Goal: Task Accomplishment & Management: Complete application form

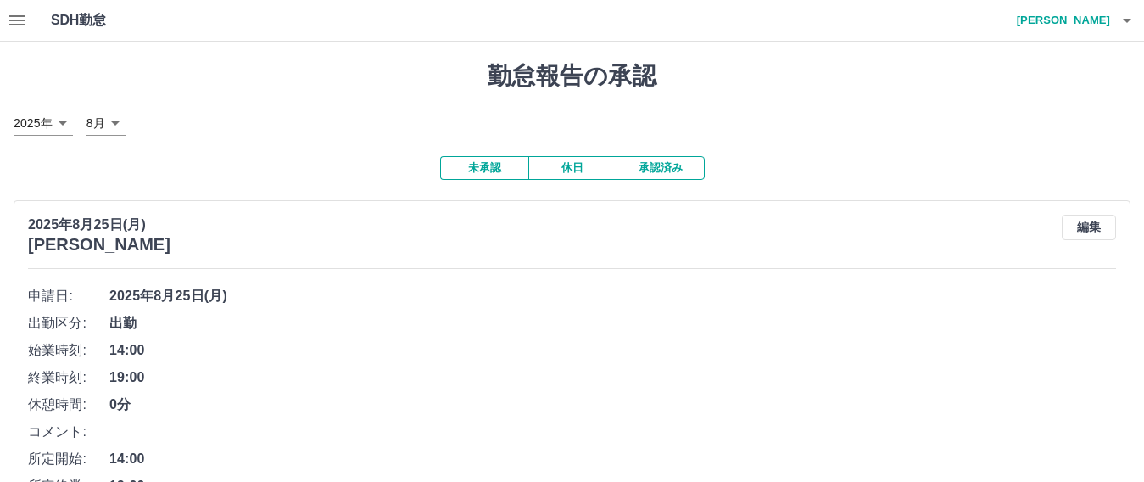
click at [15, 20] on icon "button" at bounding box center [16, 20] width 15 height 10
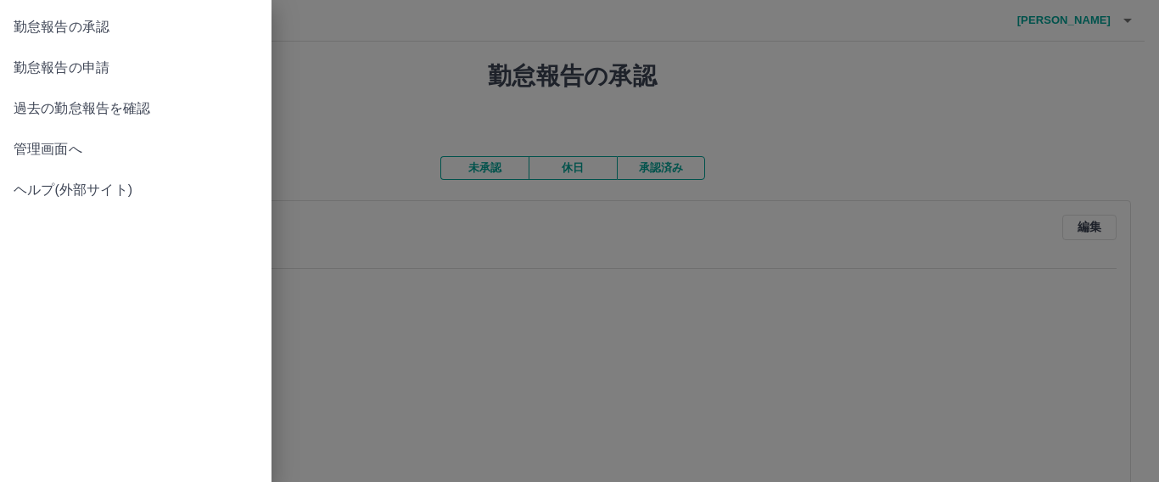
click at [118, 68] on span "勤怠報告の申請" at bounding box center [136, 68] width 244 height 20
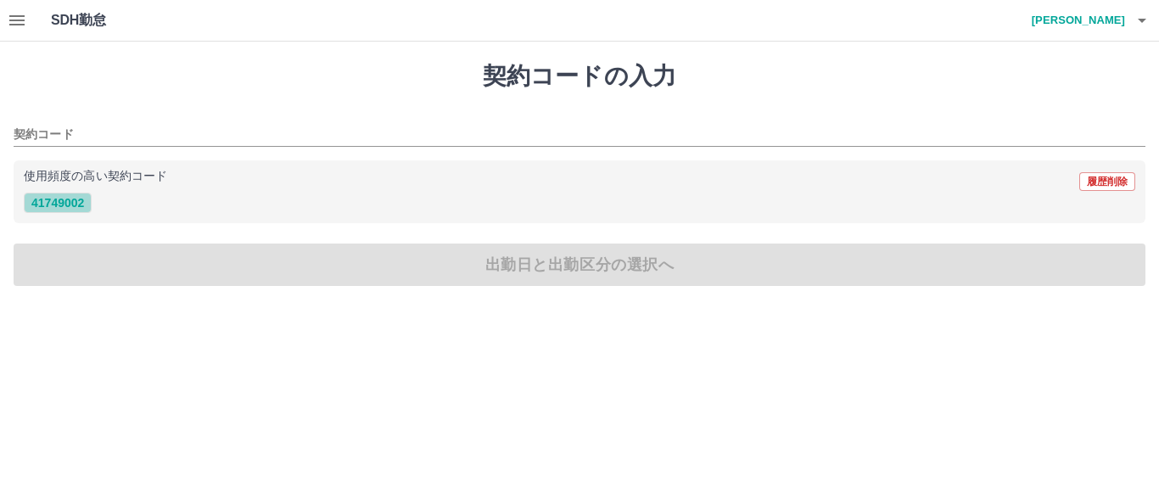
click at [56, 207] on button "41749002" at bounding box center [58, 203] width 68 height 20
type input "********"
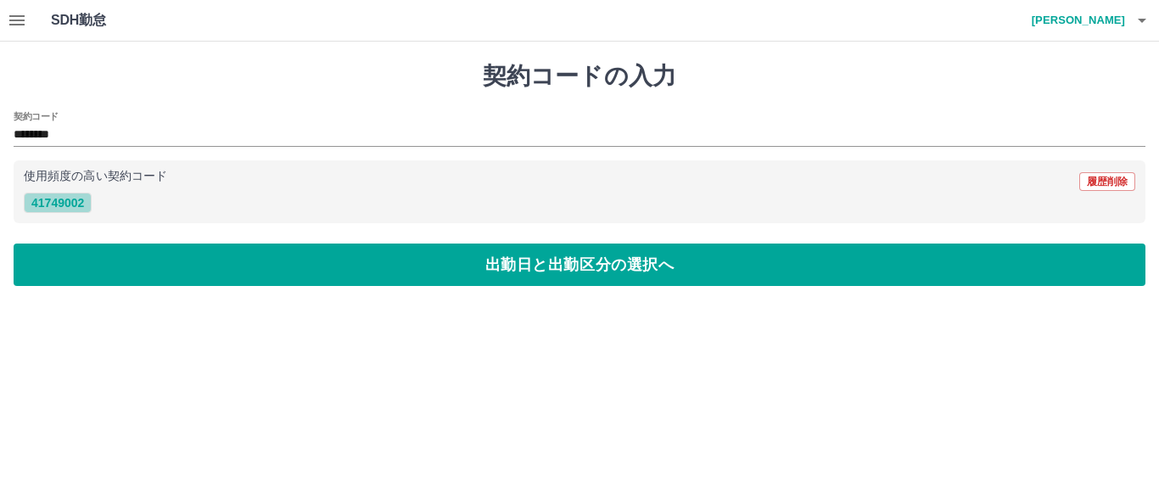
click at [75, 205] on button "41749002" at bounding box center [58, 203] width 68 height 20
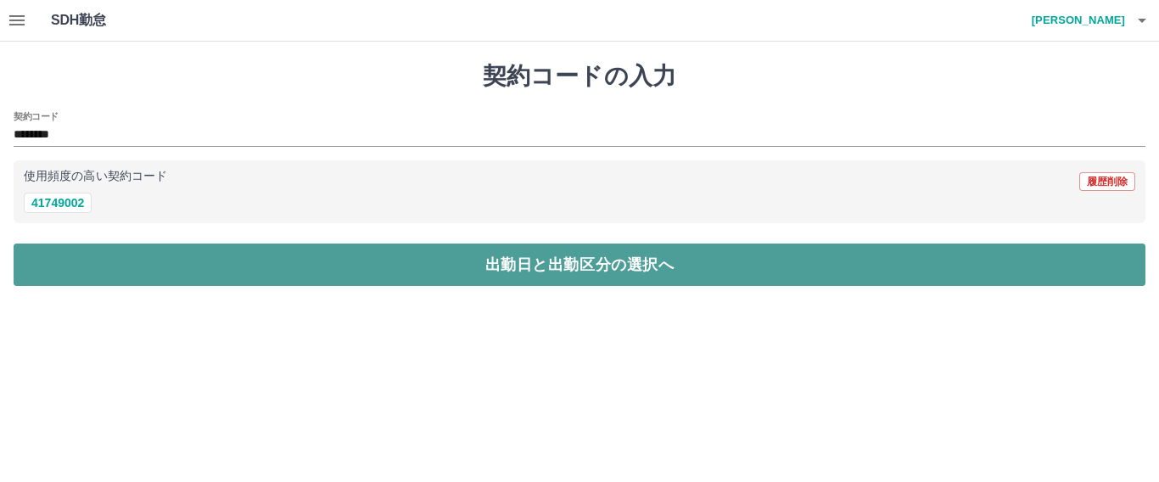
click at [506, 260] on button "出勤日と出勤区分の選択へ" at bounding box center [580, 264] width 1132 height 42
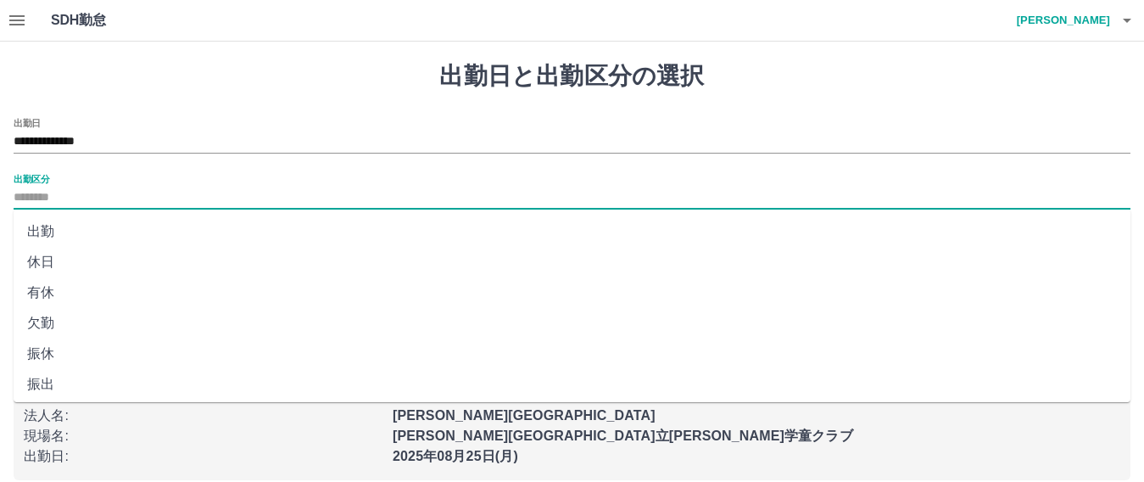
click at [86, 193] on input "出勤区分" at bounding box center [572, 197] width 1117 height 21
click at [44, 230] on li "出勤" at bounding box center [572, 231] width 1117 height 31
type input "**"
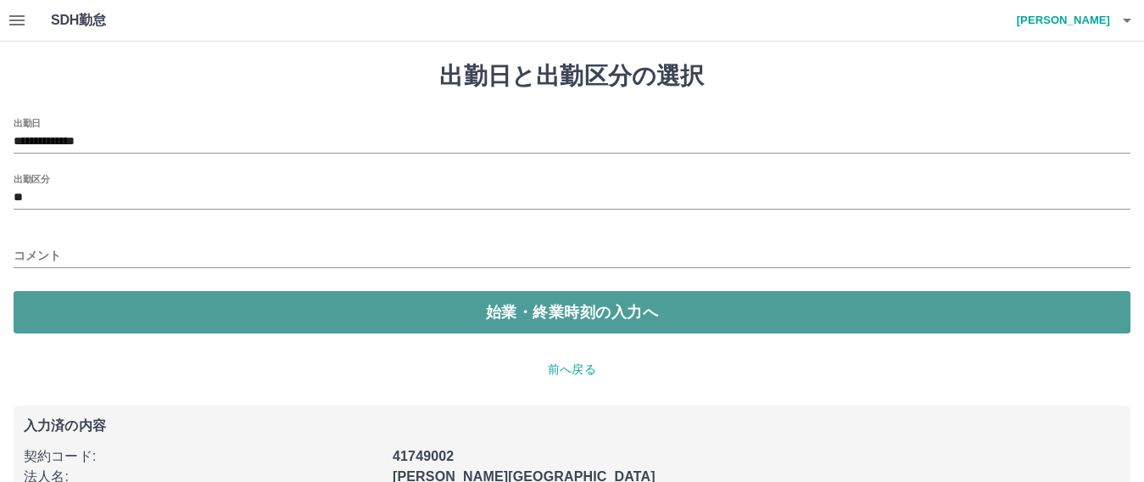
click at [301, 313] on button "始業・終業時刻の入力へ" at bounding box center [572, 312] width 1117 height 42
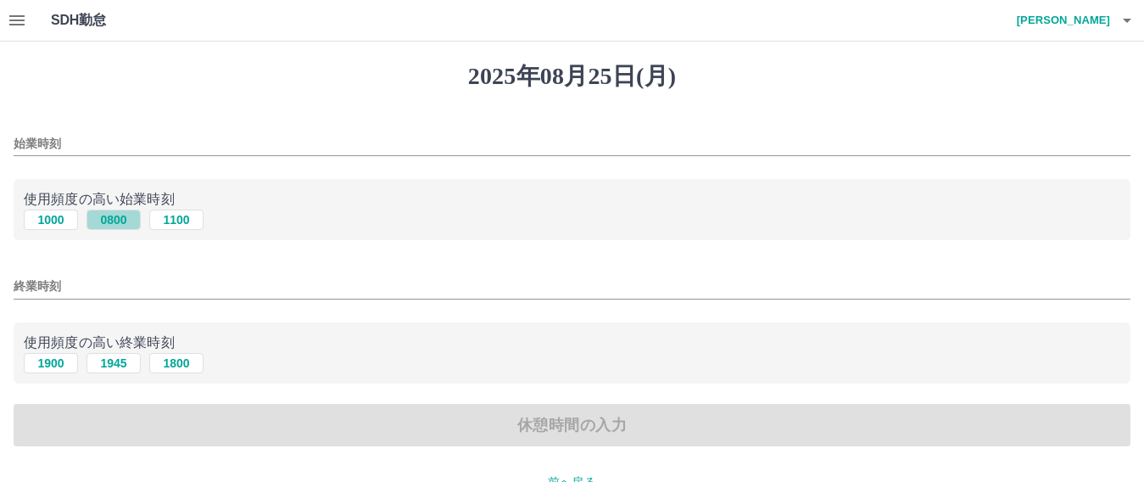
drag, startPoint x: 119, startPoint y: 218, endPoint x: 103, endPoint y: 216, distance: 15.4
click at [119, 217] on button "0800" at bounding box center [114, 220] width 54 height 20
type input "****"
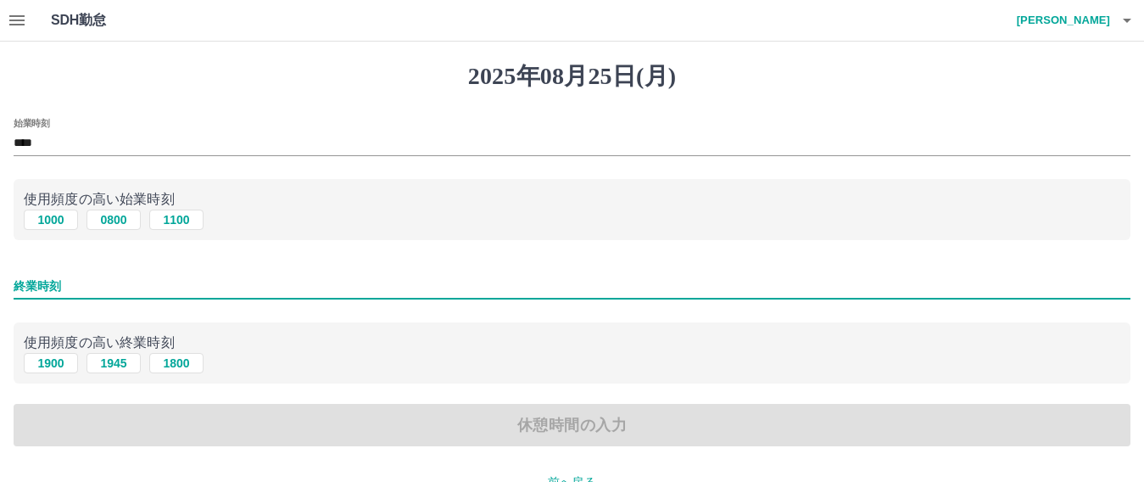
click at [109, 290] on input "終業時刻" at bounding box center [572, 286] width 1117 height 25
type input "****"
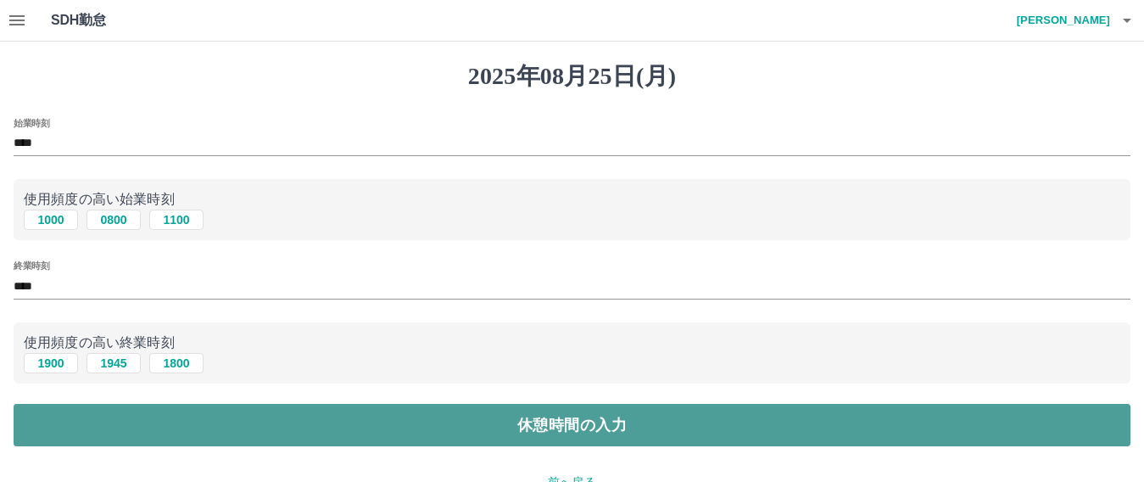
click at [251, 414] on button "休憩時間の入力" at bounding box center [572, 425] width 1117 height 42
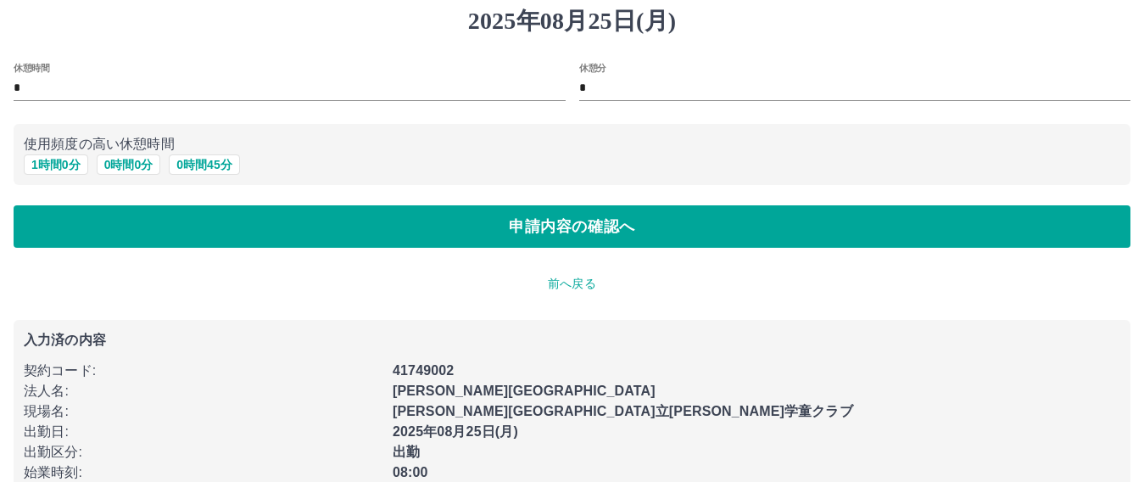
scroll to position [111, 0]
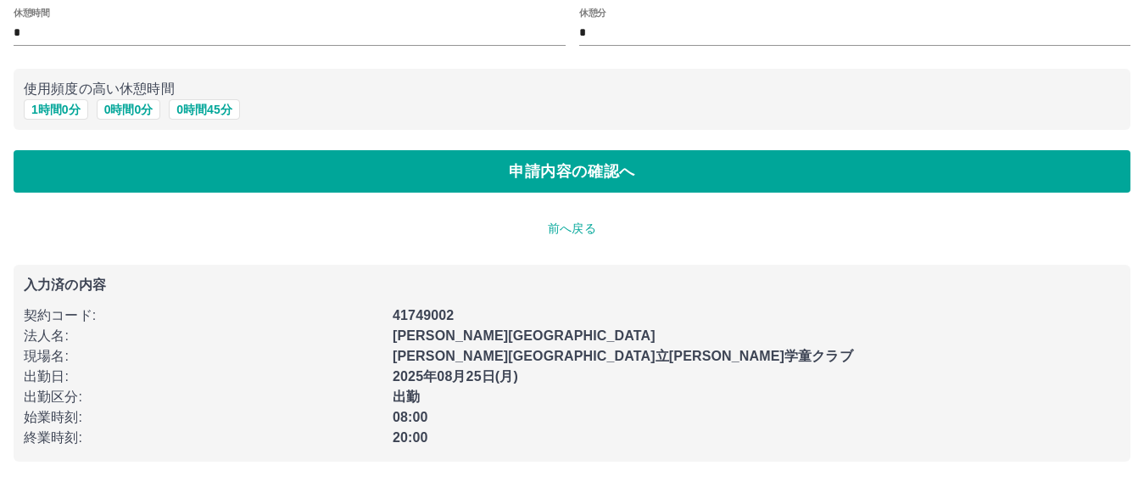
click at [49, 99] on div "1 時間 0 分 0 時間 0 分 0 時間 45 分" at bounding box center [572, 109] width 1097 height 21
click at [49, 107] on button "1 時間 0 分" at bounding box center [56, 109] width 64 height 20
type input "*"
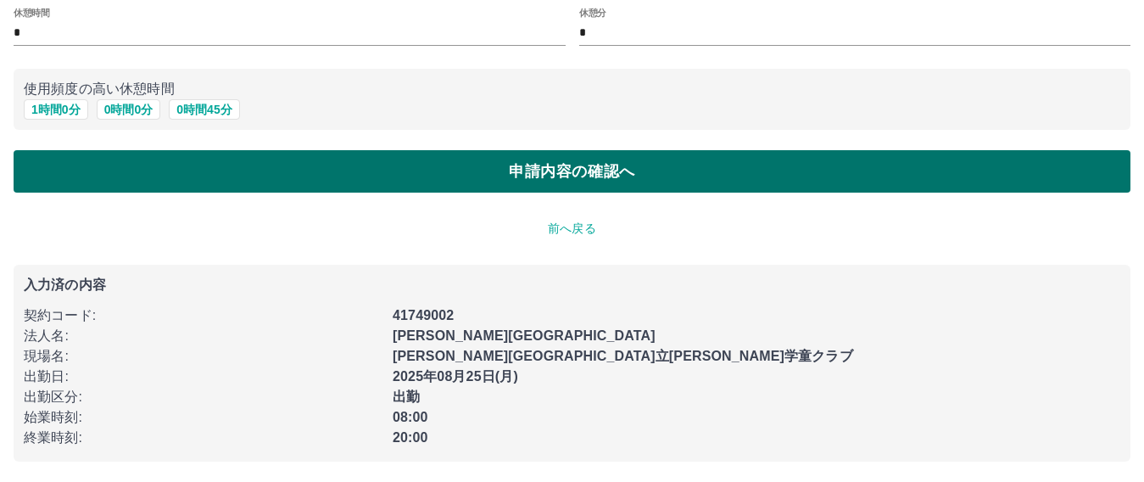
click at [538, 172] on button "申請内容の確認へ" at bounding box center [572, 171] width 1117 height 42
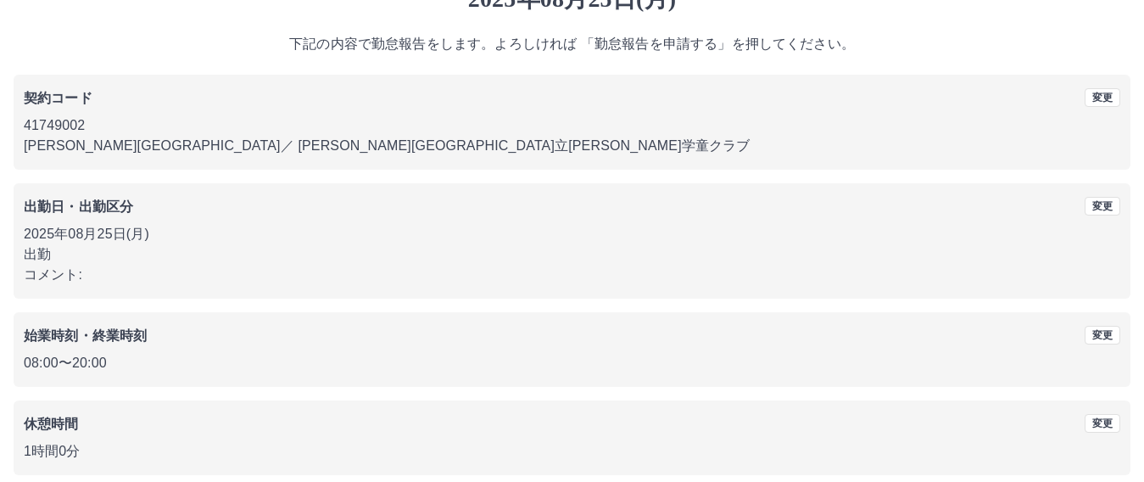
scroll to position [154, 0]
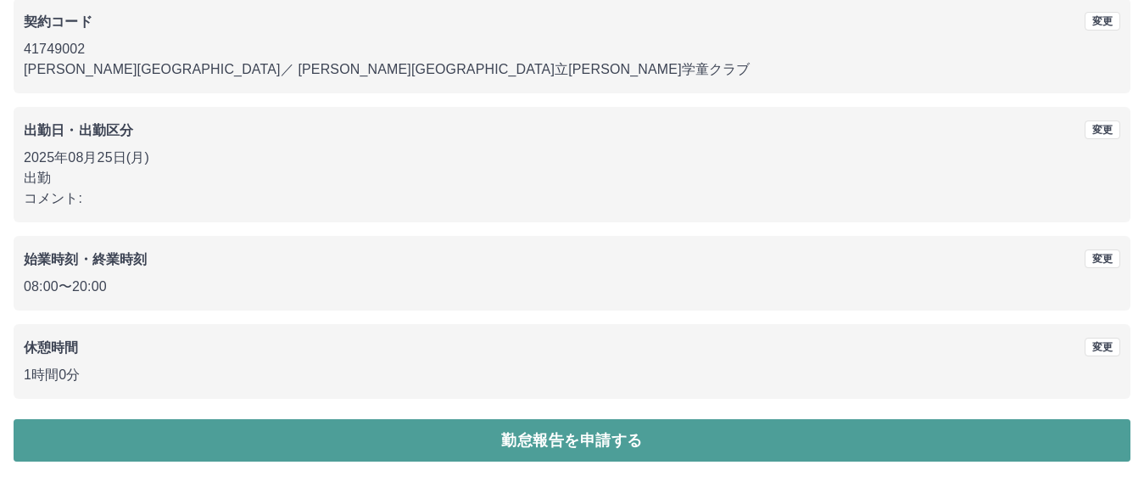
click at [554, 446] on button "勤怠報告を申請する" at bounding box center [572, 440] width 1117 height 42
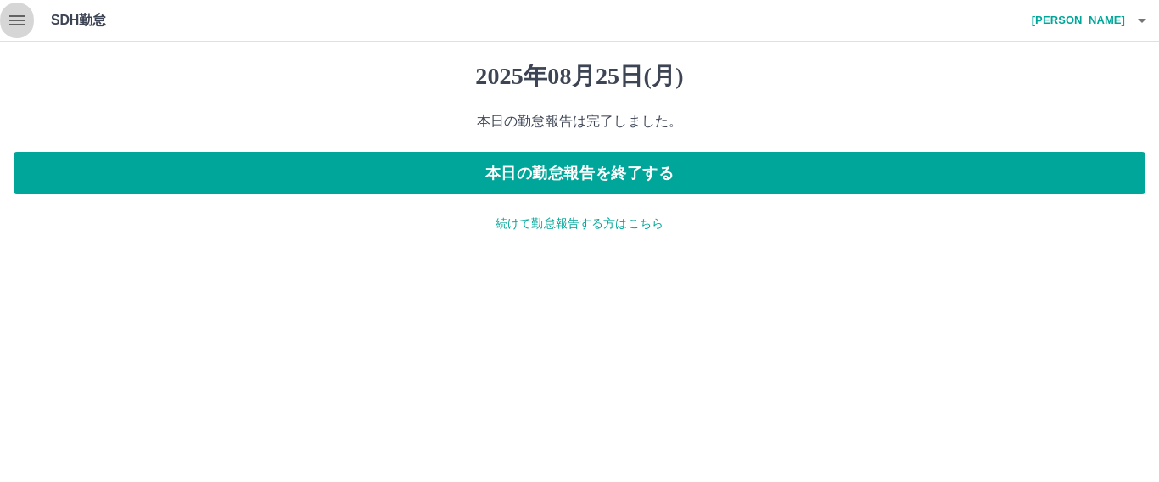
click at [9, 16] on icon "button" at bounding box center [16, 20] width 15 height 10
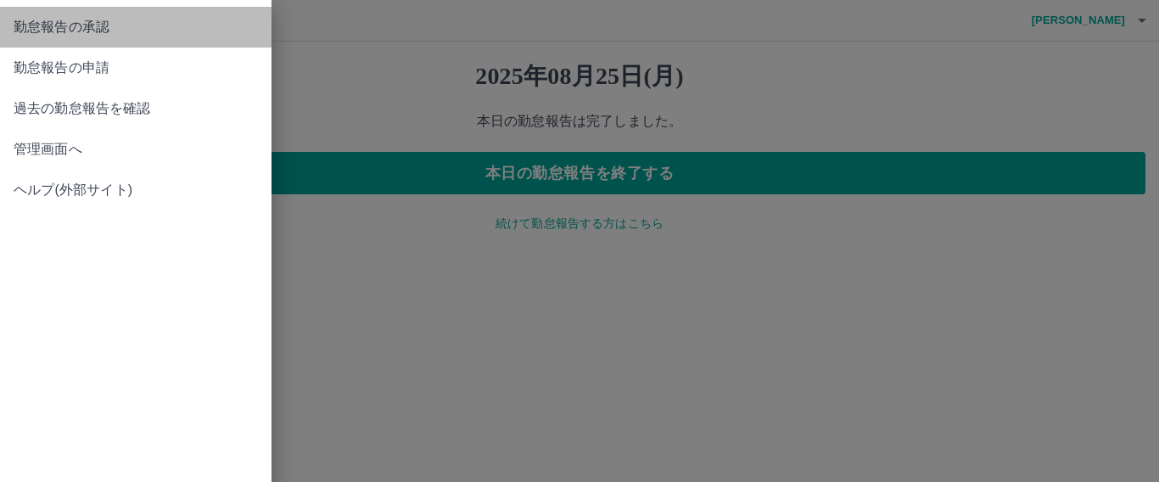
click at [96, 25] on span "勤怠報告の承認" at bounding box center [136, 27] width 244 height 20
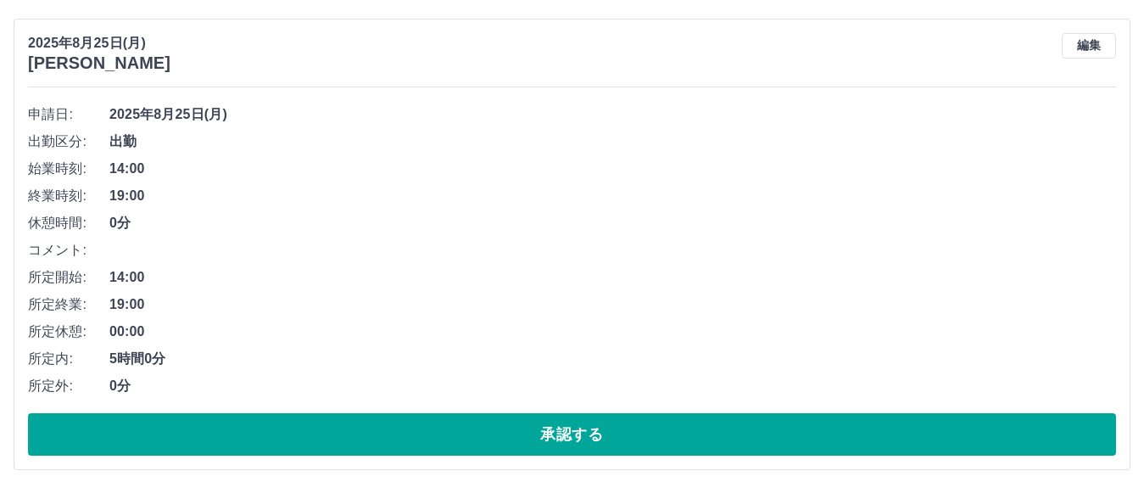
scroll to position [254, 0]
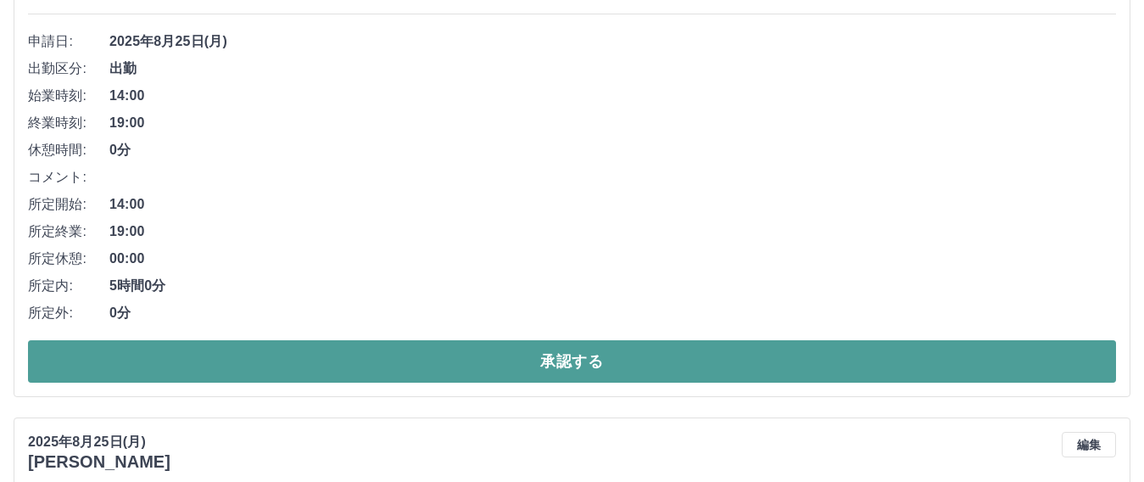
click at [705, 372] on button "承認する" at bounding box center [572, 361] width 1088 height 42
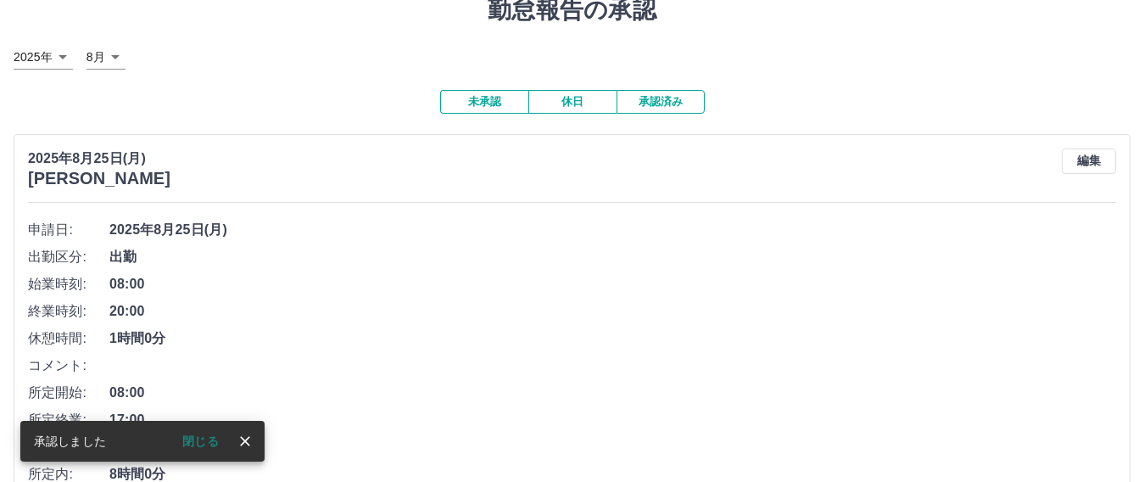
scroll to position [85, 0]
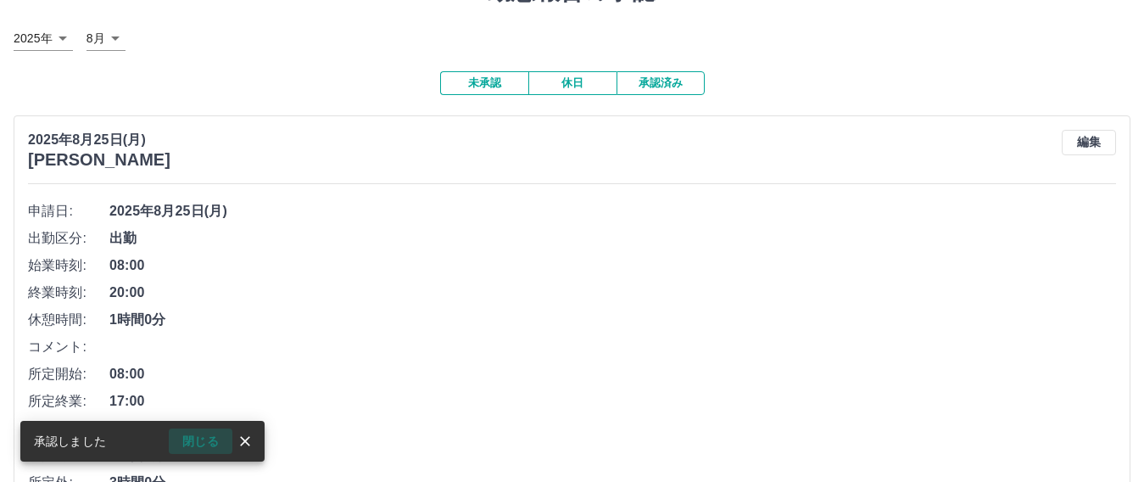
click at [201, 441] on button "閉じる" at bounding box center [201, 440] width 64 height 25
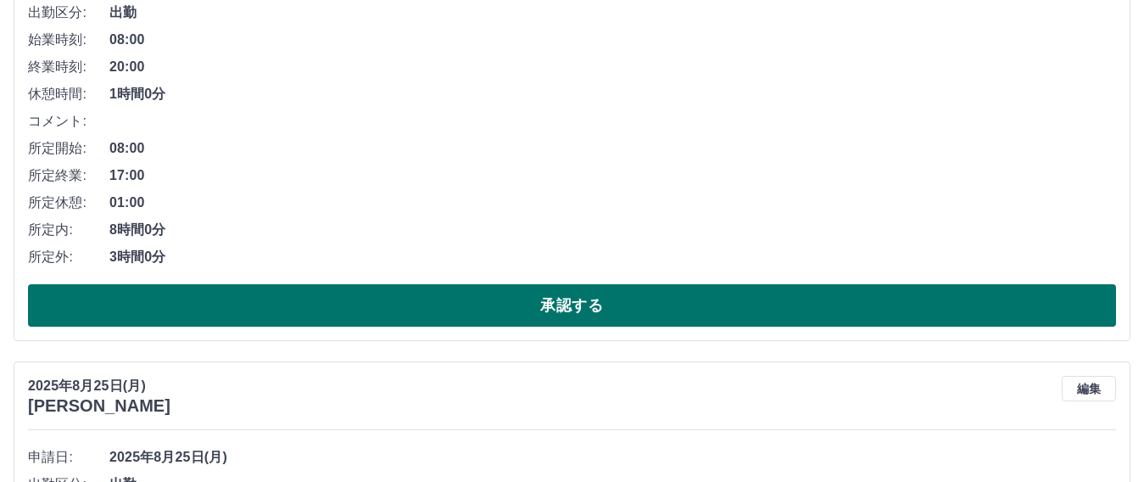
scroll to position [339, 0]
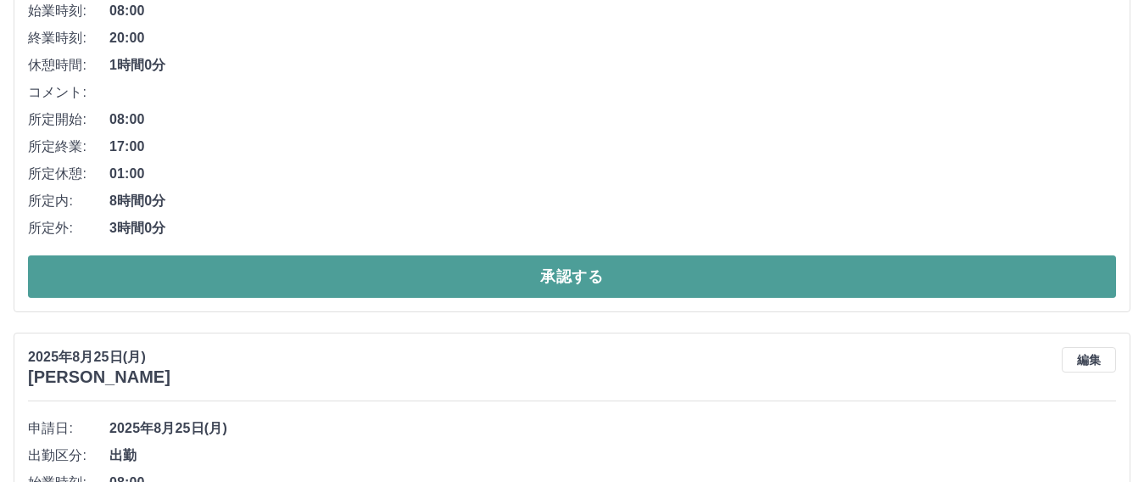
click at [559, 276] on button "承認する" at bounding box center [572, 276] width 1088 height 42
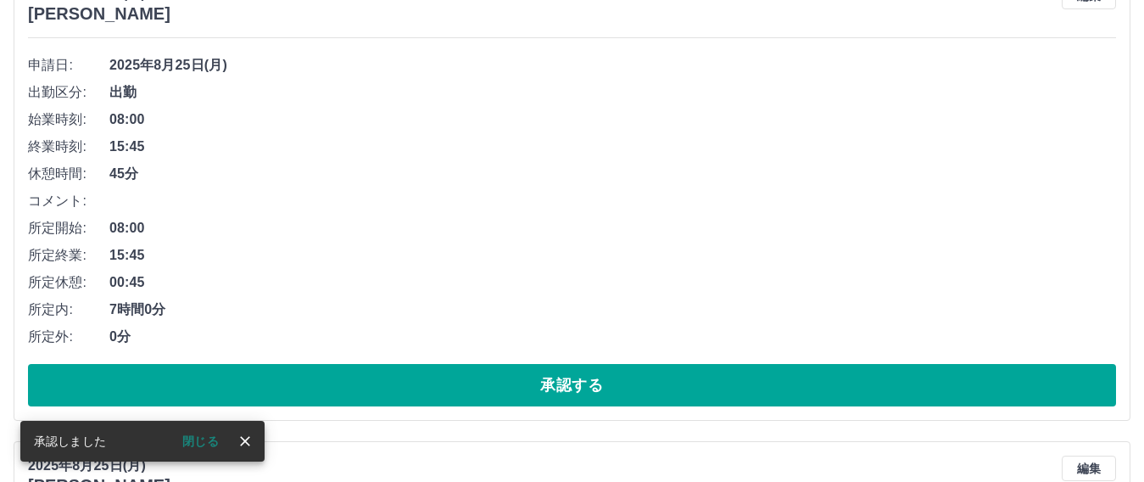
scroll to position [254, 0]
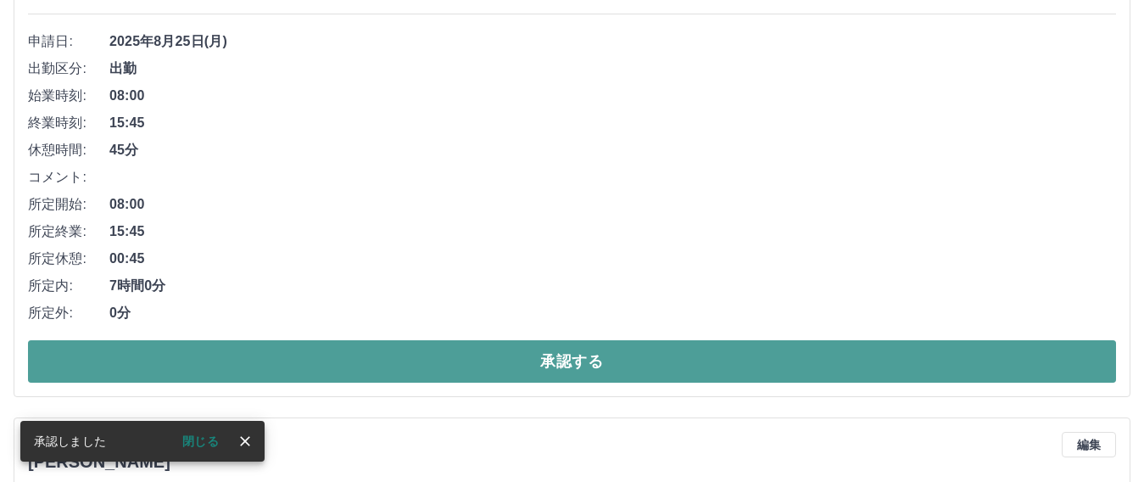
click at [486, 360] on button "承認する" at bounding box center [572, 361] width 1088 height 42
click at [536, 348] on button "承認する" at bounding box center [572, 361] width 1088 height 42
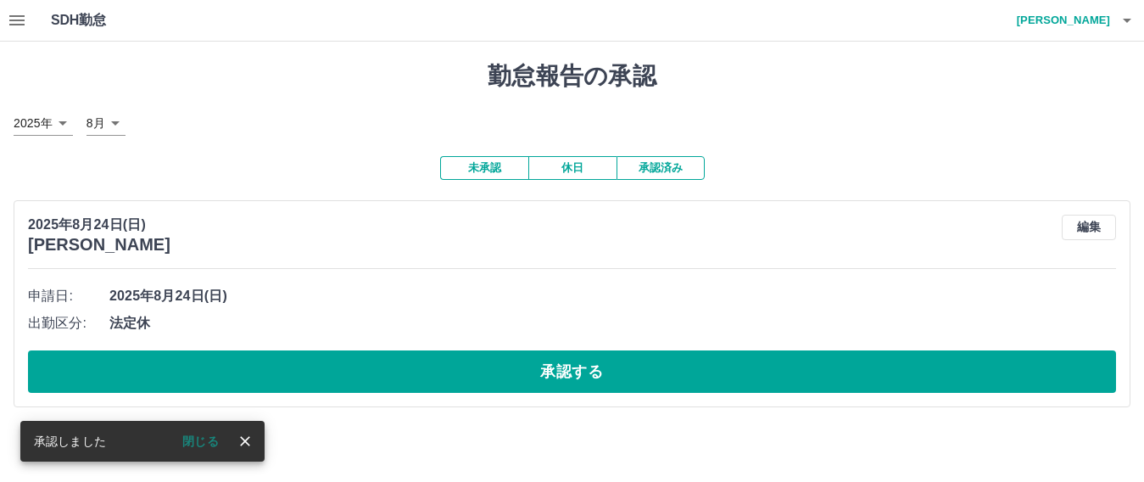
scroll to position [0, 0]
click at [215, 439] on button "閉じる" at bounding box center [201, 440] width 64 height 25
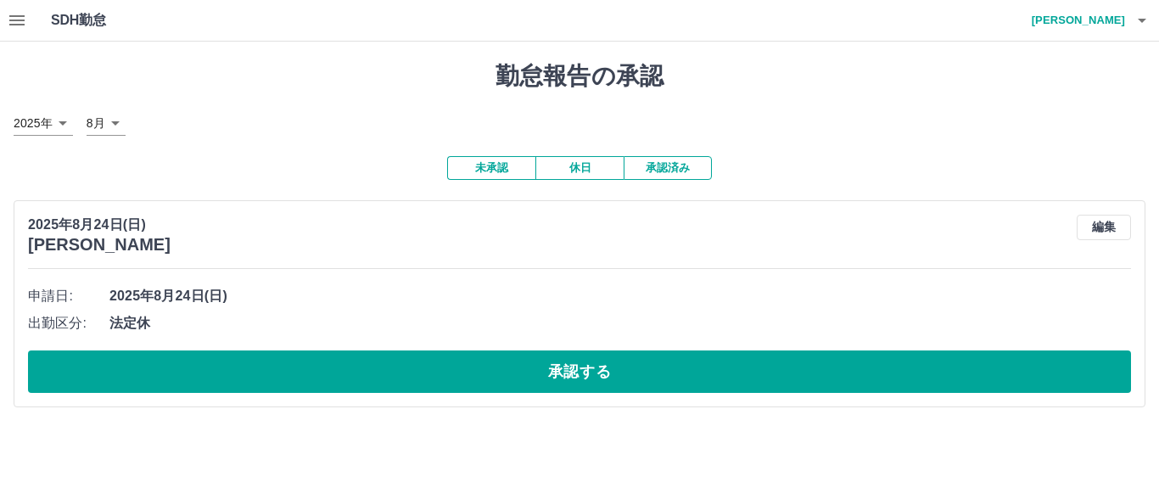
click at [665, 166] on button "承認済み" at bounding box center [667, 168] width 88 height 24
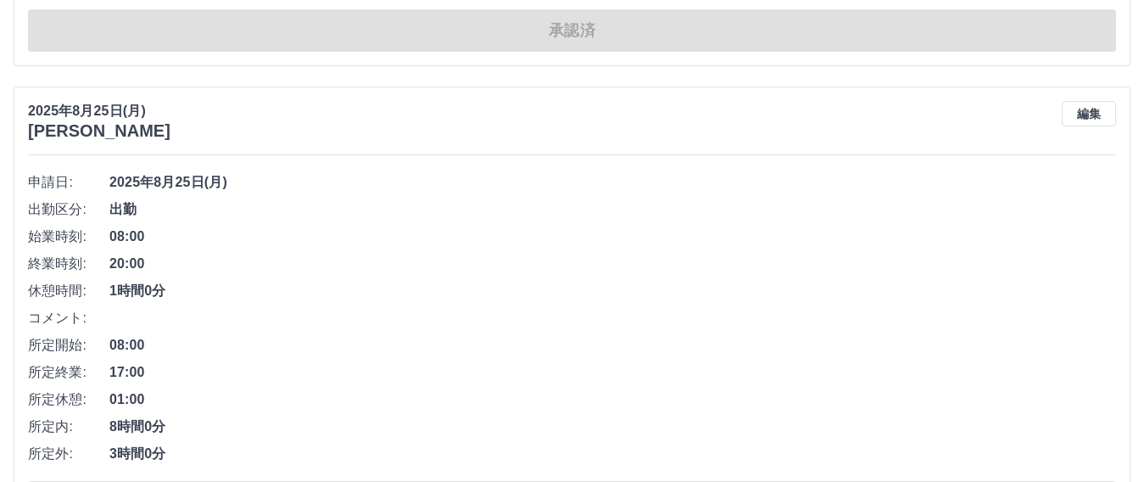
scroll to position [679, 0]
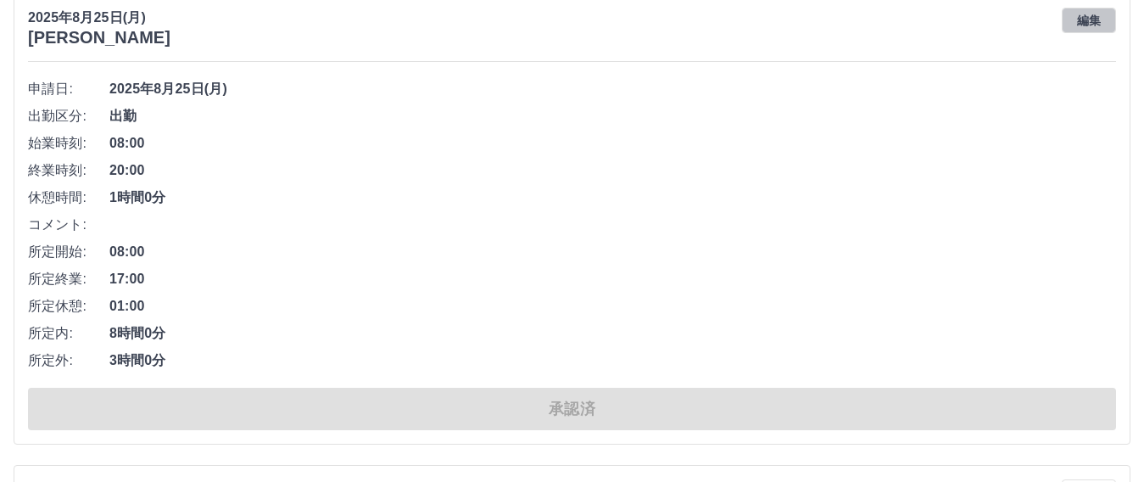
click at [1091, 24] on button "編集" at bounding box center [1089, 20] width 54 height 25
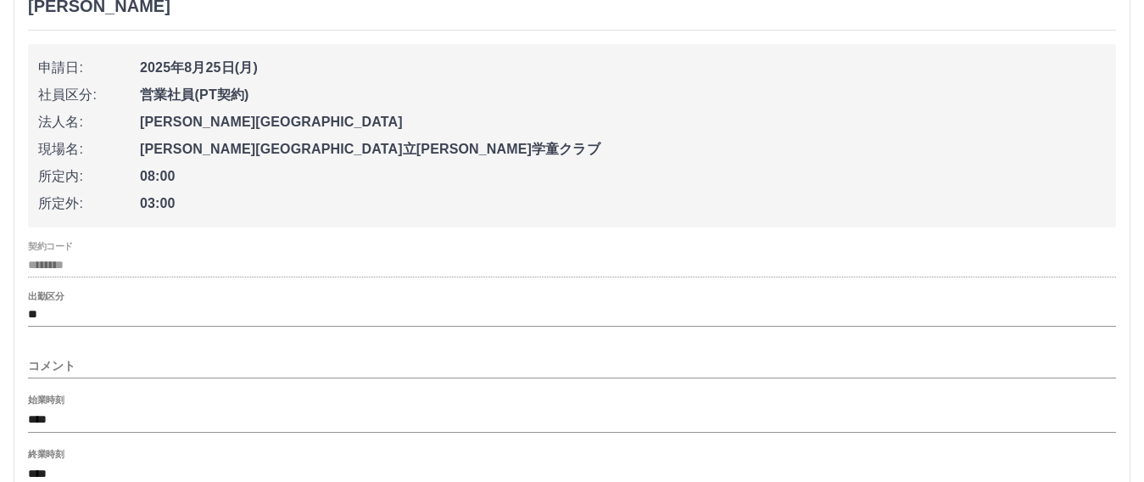
scroll to position [763, 0]
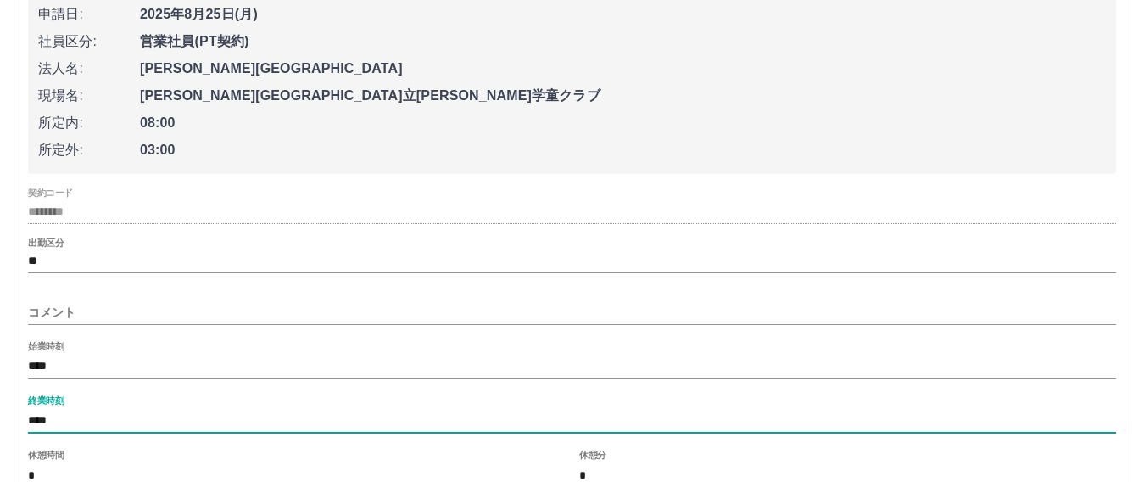
click at [65, 420] on input "****" at bounding box center [572, 421] width 1088 height 25
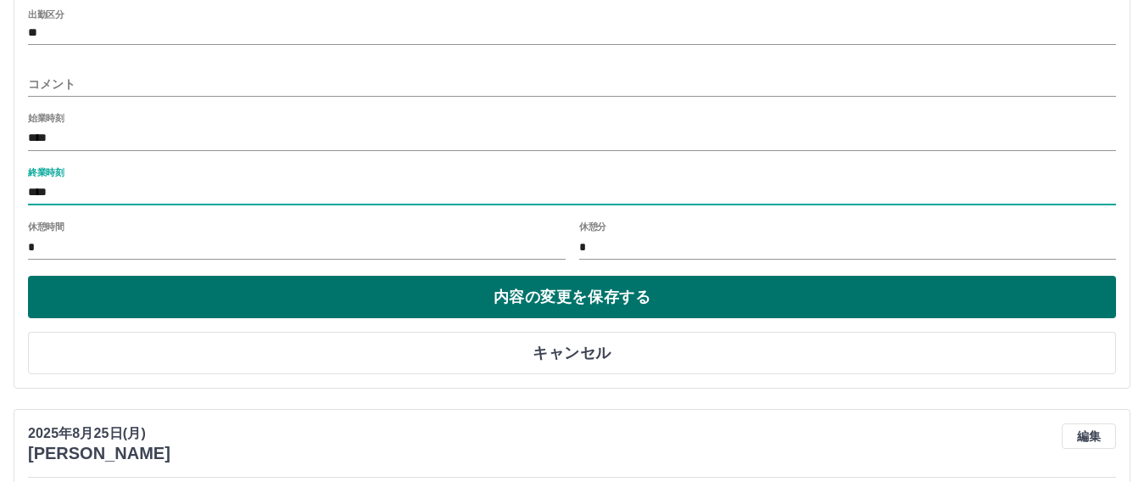
scroll to position [1018, 0]
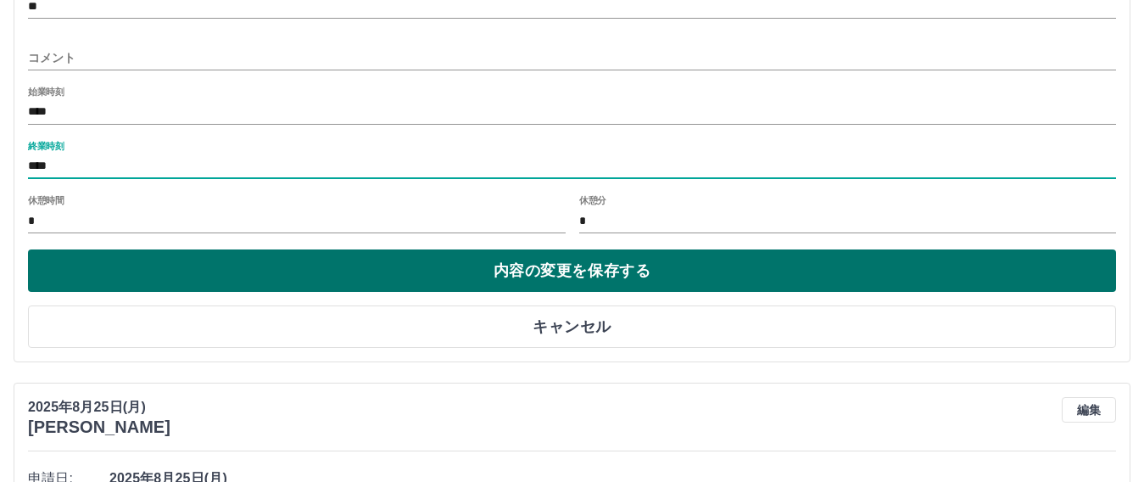
type input "****"
click at [508, 272] on button "内容の変更を保存する" at bounding box center [572, 270] width 1088 height 42
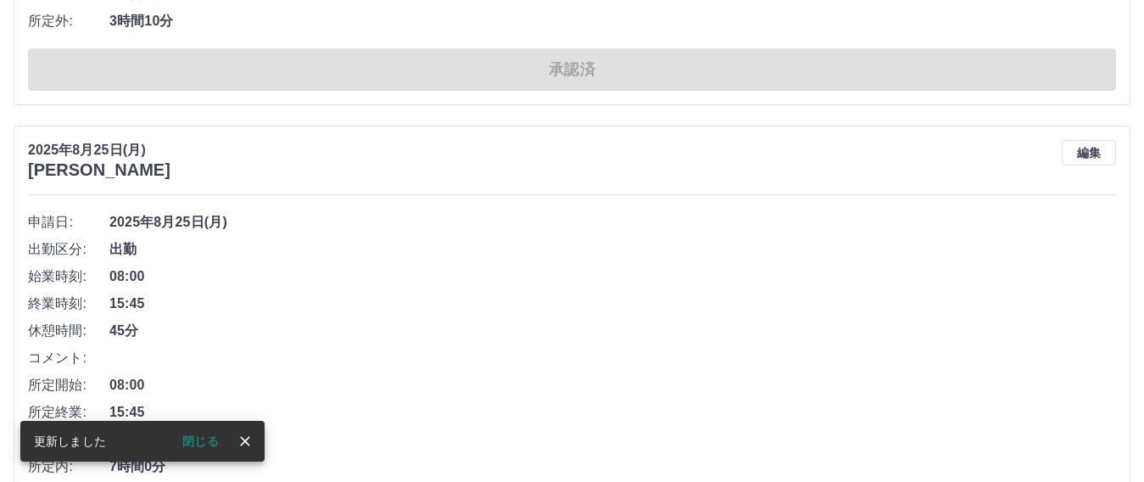
click at [200, 442] on button "閉じる" at bounding box center [201, 440] width 64 height 25
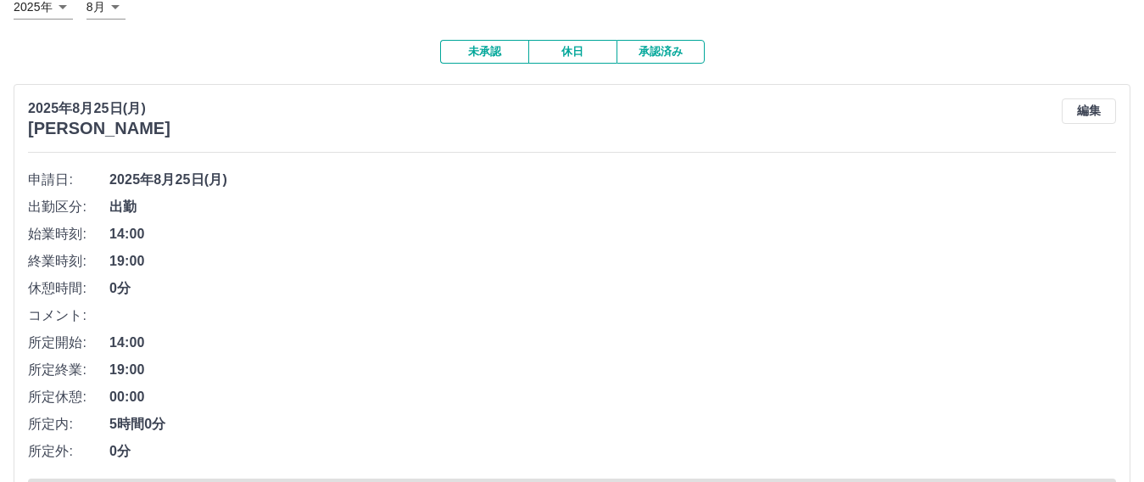
scroll to position [0, 0]
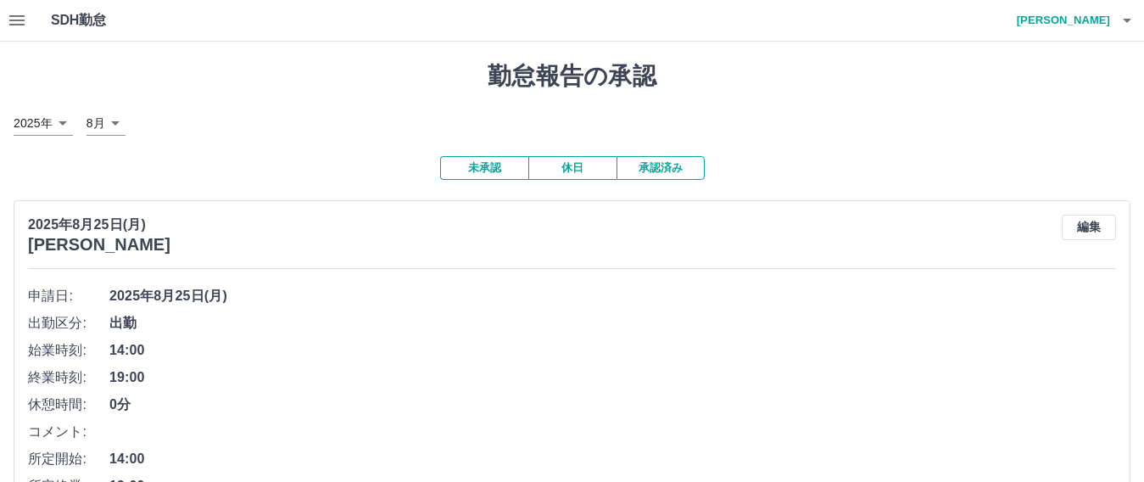
click at [24, 14] on icon "button" at bounding box center [17, 20] width 20 height 20
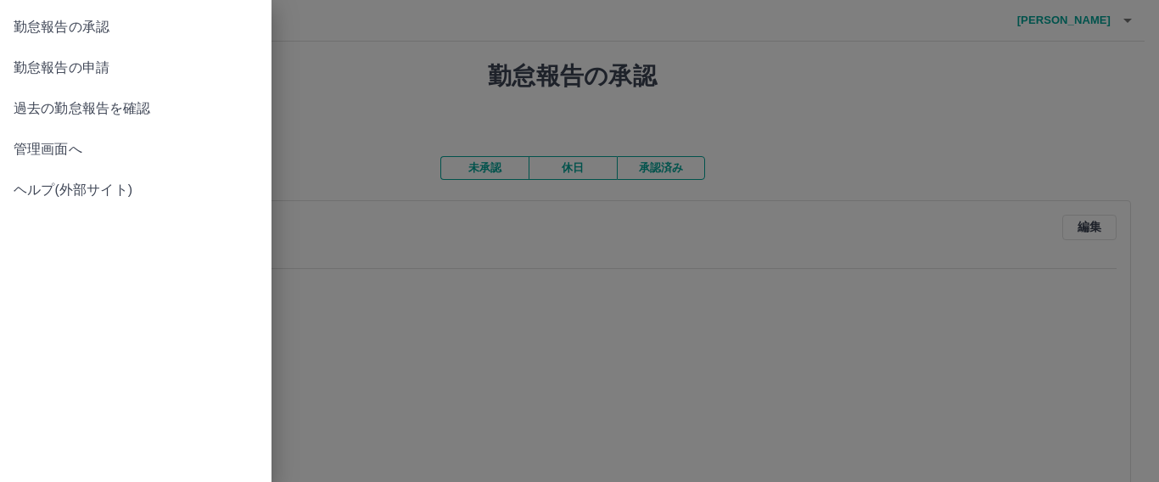
click at [119, 26] on span "勤怠報告の承認" at bounding box center [136, 27] width 244 height 20
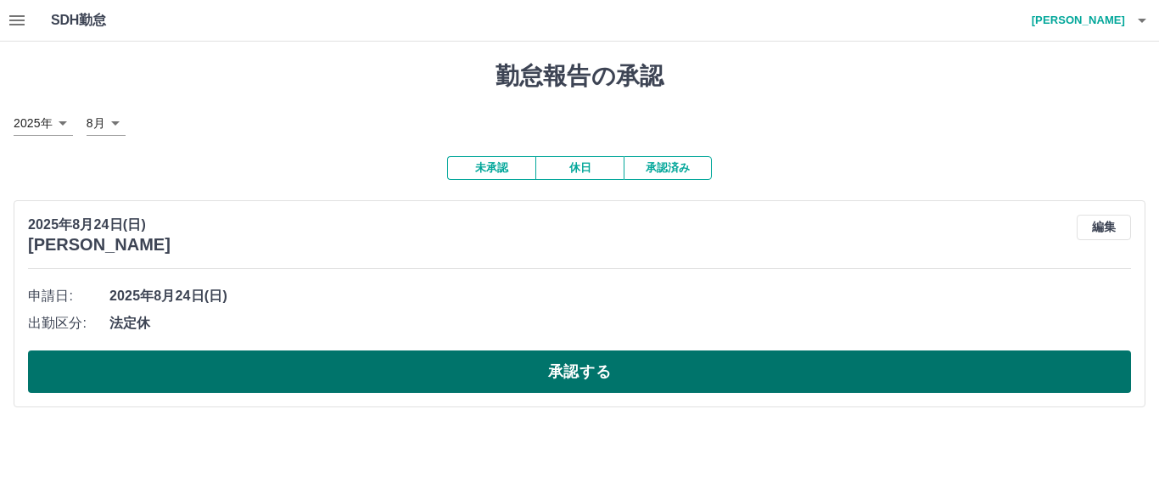
click at [600, 364] on button "承認する" at bounding box center [579, 371] width 1103 height 42
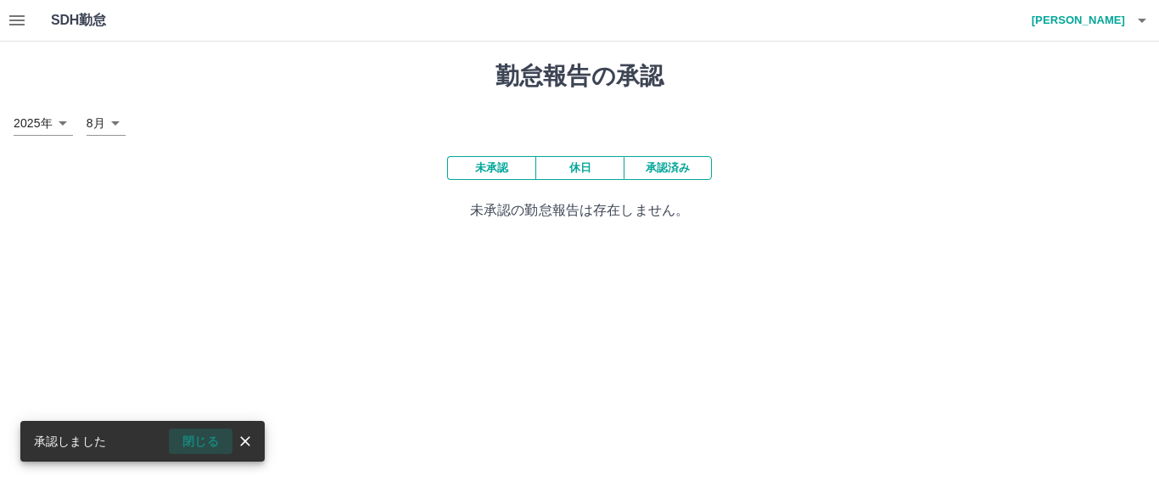
click at [186, 443] on button "閉じる" at bounding box center [201, 440] width 64 height 25
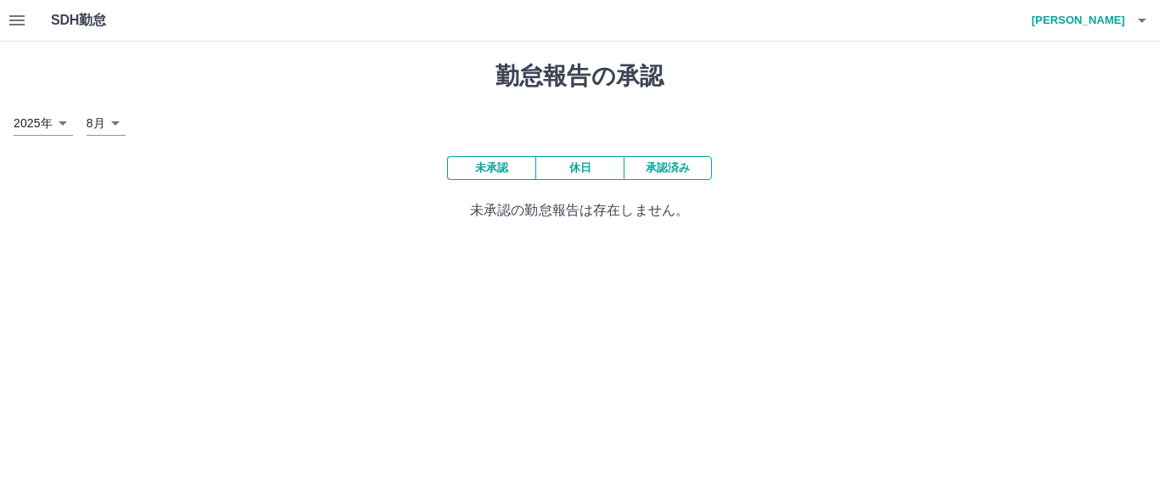
click at [656, 163] on button "承認済み" at bounding box center [667, 168] width 88 height 24
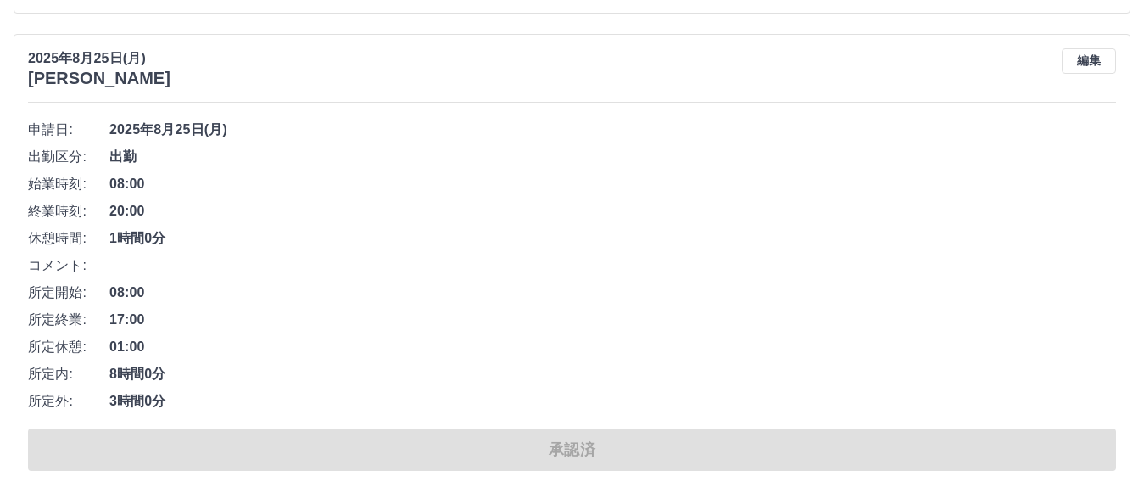
scroll to position [1612, 0]
